Goal: Browse casually

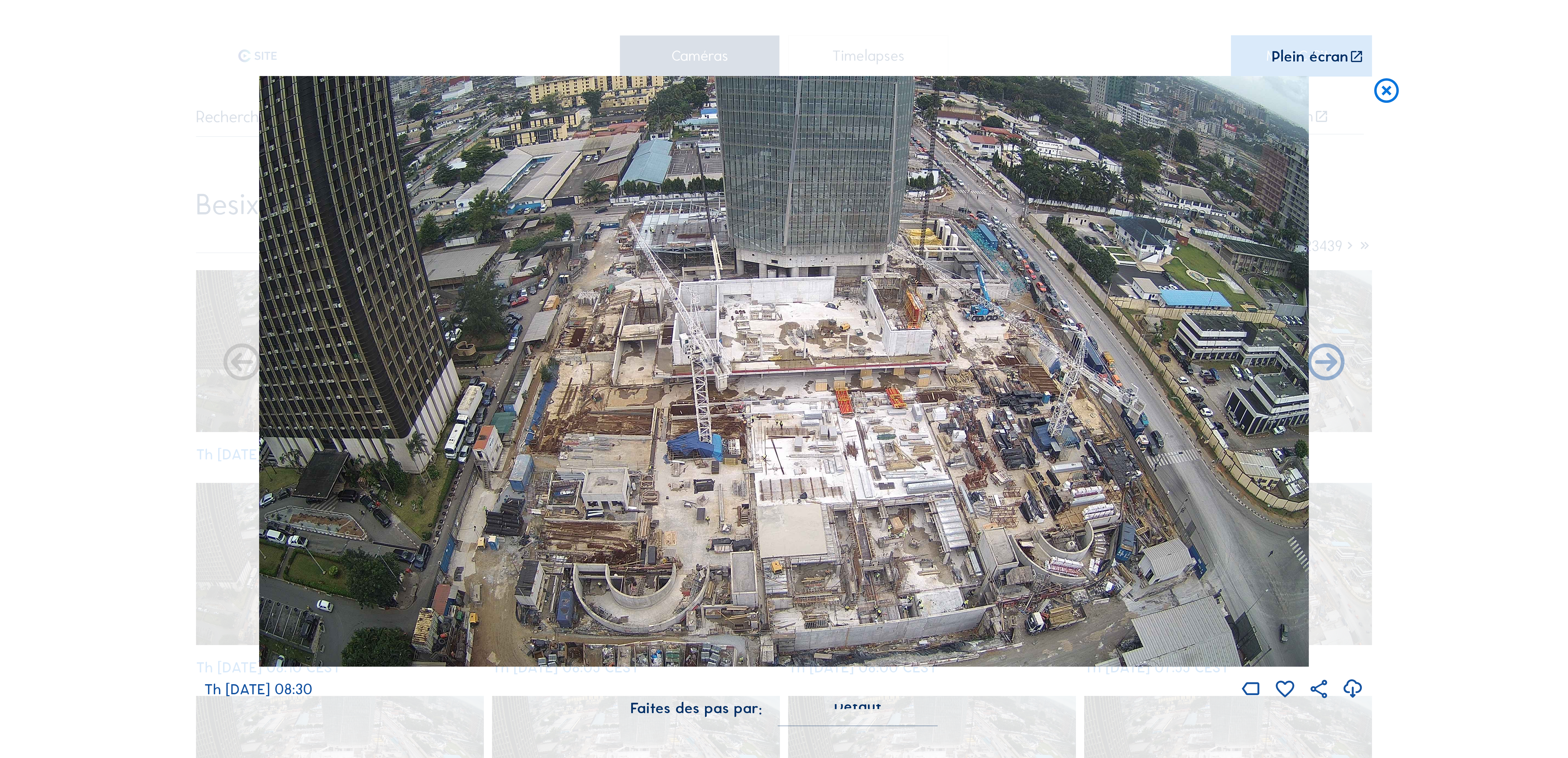
click at [1383, 87] on icon at bounding box center [1387, 91] width 30 height 30
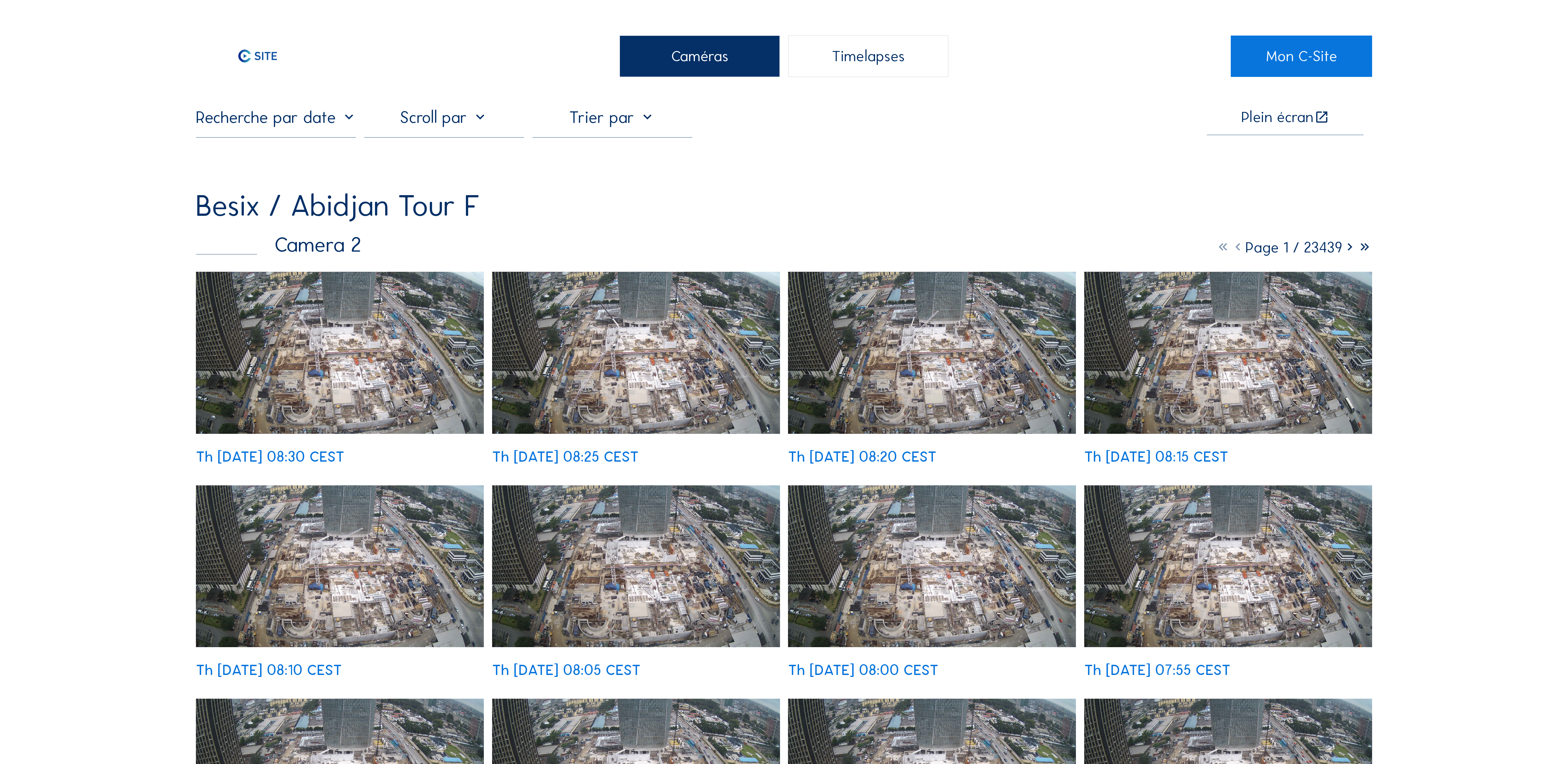
drag, startPoint x: 56, startPoint y: 122, endPoint x: 56, endPoint y: 127, distance: 5.0
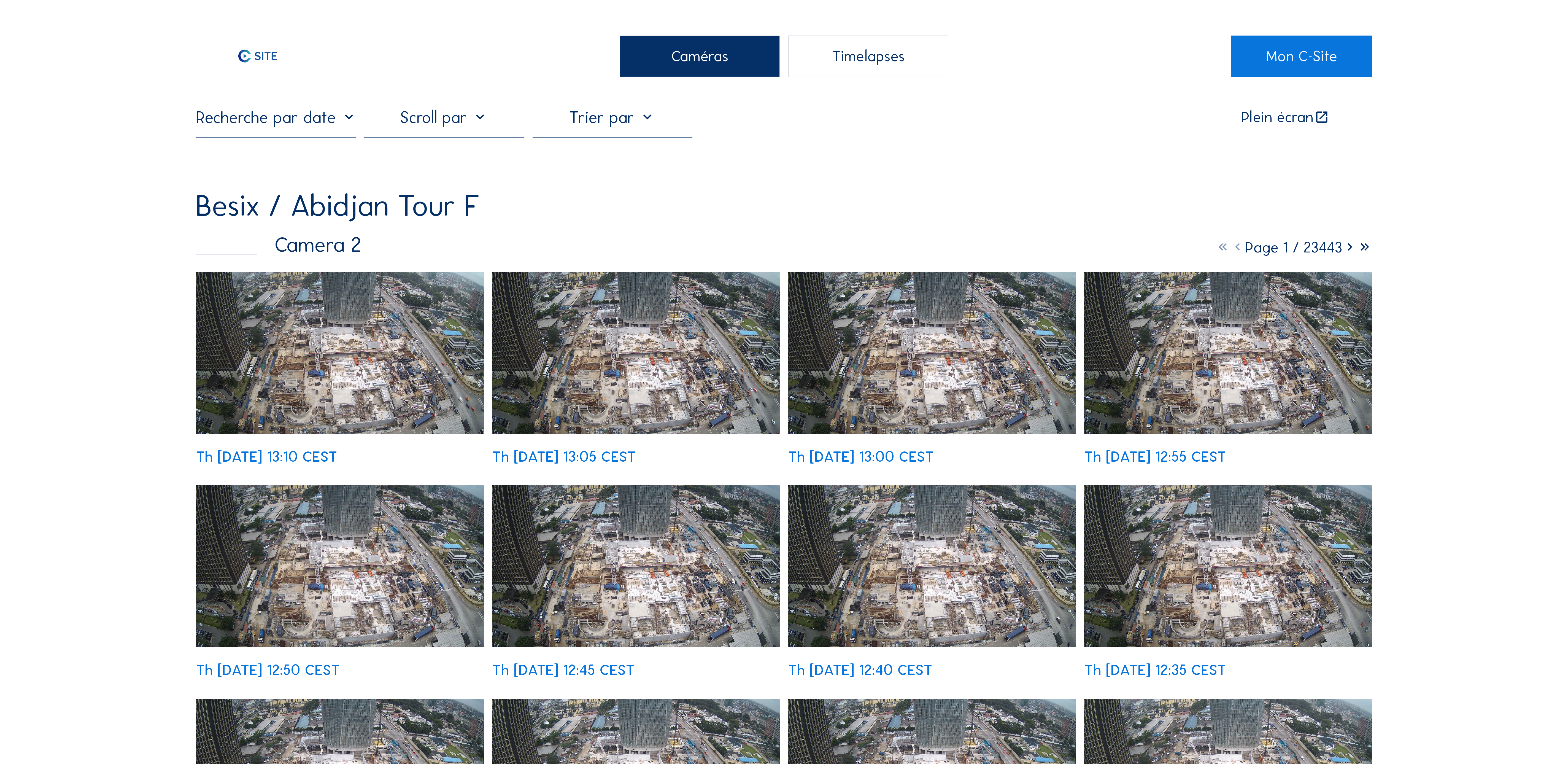
click at [343, 385] on img at bounding box center [339, 353] width 288 height 162
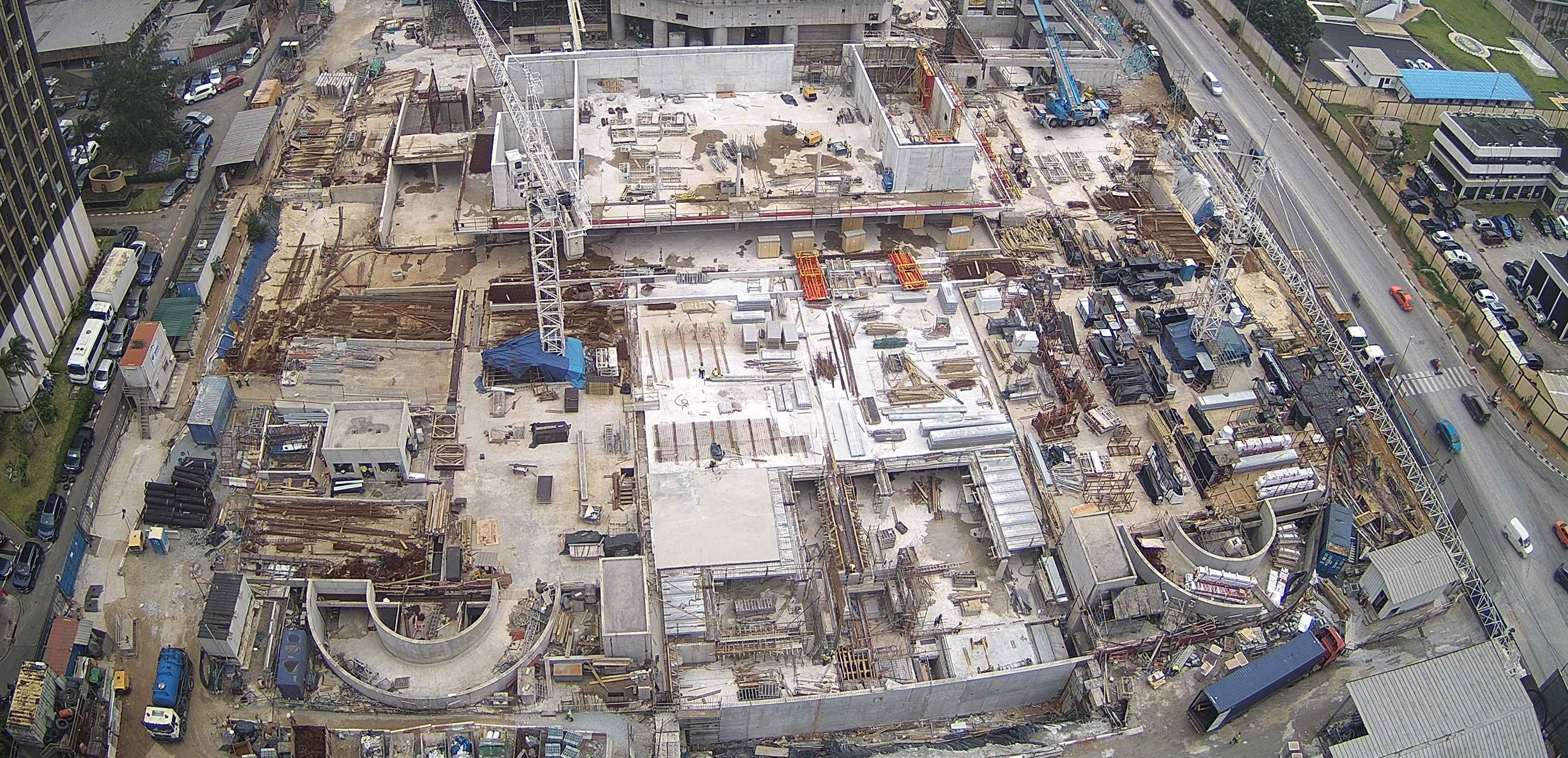
click at [1135, 368] on img at bounding box center [784, 371] width 1050 height 591
